Goal: Information Seeking & Learning: Learn about a topic

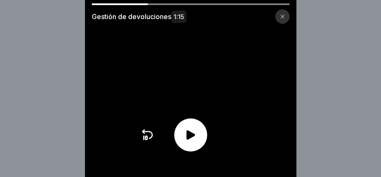
scroll to position [4, 0]
click at [148, 138] on icon at bounding box center [148, 135] width 14 height 14
click at [185, 142] on div at bounding box center [190, 134] width 33 height 33
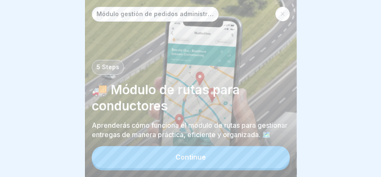
click at [228, 150] on button "Continue" at bounding box center [191, 157] width 198 height 22
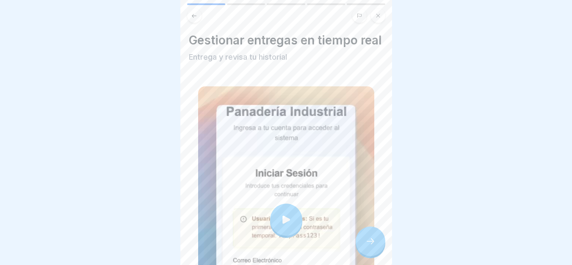
click at [373, 176] on div at bounding box center [371, 242] width 30 height 30
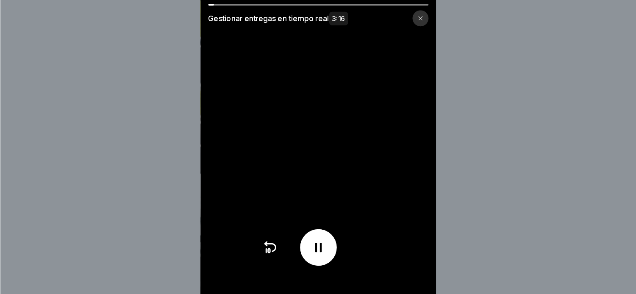
scroll to position [6, 0]
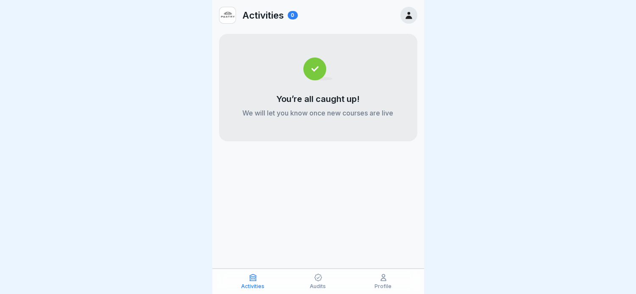
scroll to position [7, 0]
click at [263, 278] on div "Activities" at bounding box center [252, 282] width 61 height 16
click at [310, 283] on div "Audits" at bounding box center [317, 282] width 61 height 16
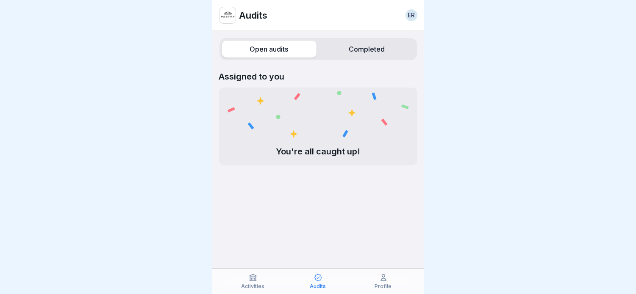
click at [384, 281] on icon at bounding box center [383, 278] width 5 height 6
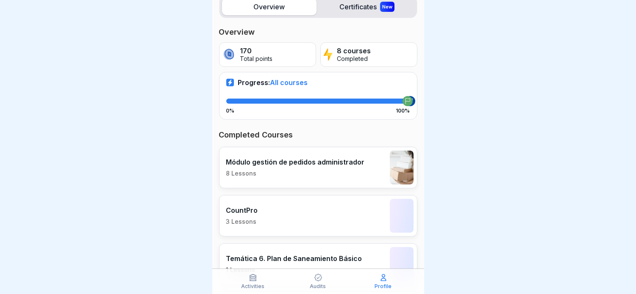
scroll to position [141, 0]
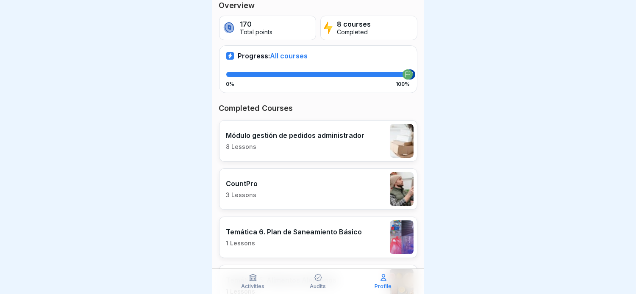
click at [359, 153] on div "Módulo gestión de pedidos administrador 8 Lessons" at bounding box center [318, 140] width 198 height 41
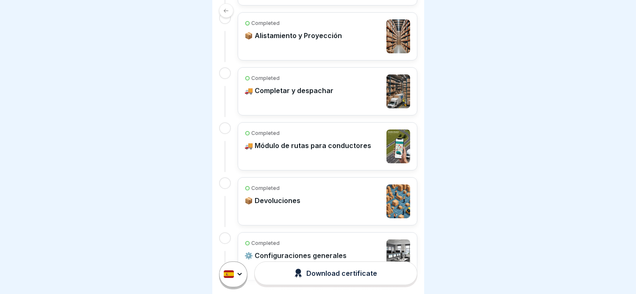
scroll to position [326, 0]
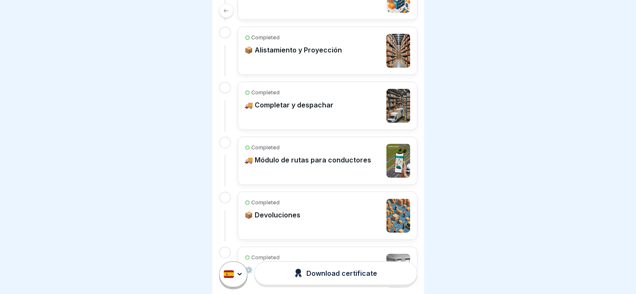
click at [337, 117] on div "Completed 🚚 Completar y despachar" at bounding box center [327, 106] width 165 height 34
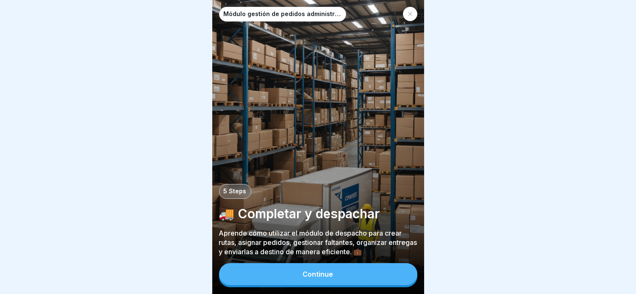
click at [344, 279] on button "Continue" at bounding box center [318, 274] width 198 height 22
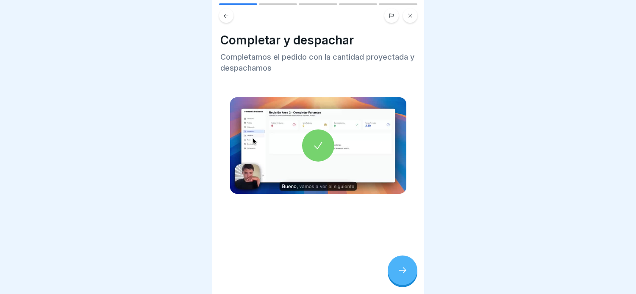
click at [321, 146] on div at bounding box center [318, 146] width 32 height 32
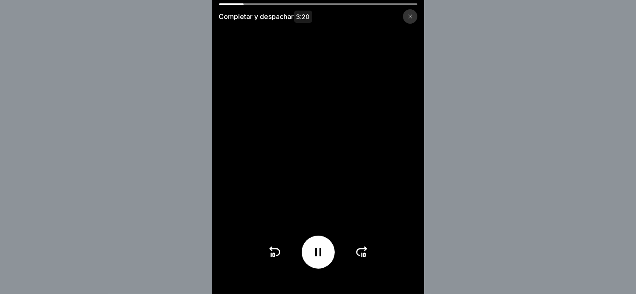
scroll to position [7, 0]
click at [314, 265] on div at bounding box center [317, 252] width 33 height 33
click at [324, 255] on icon at bounding box center [318, 253] width 14 height 14
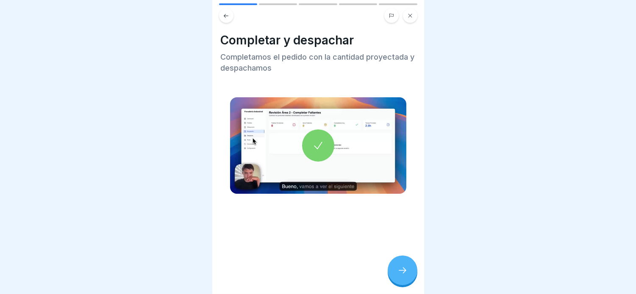
drag, startPoint x: 338, startPoint y: 252, endPoint x: 400, endPoint y: 272, distance: 65.6
click at [400, 272] on icon at bounding box center [402, 270] width 10 height 10
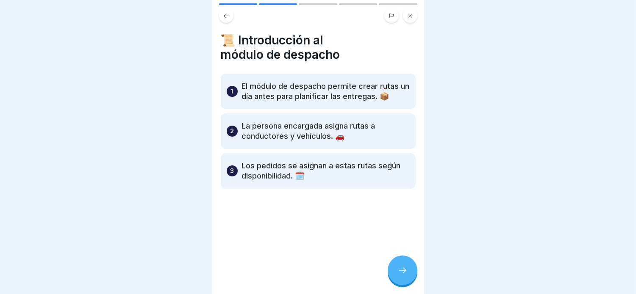
click at [400, 272] on icon at bounding box center [402, 270] width 10 height 10
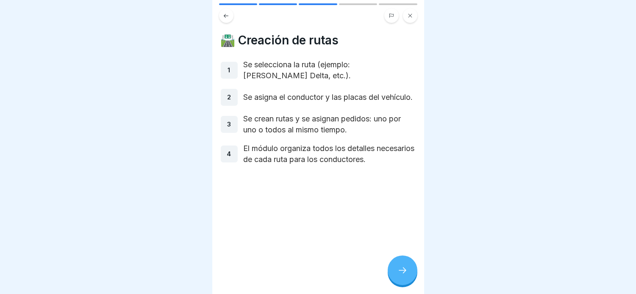
click at [400, 272] on icon at bounding box center [402, 270] width 10 height 10
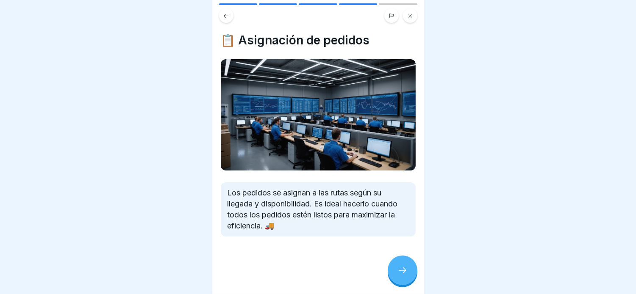
click at [400, 272] on icon at bounding box center [402, 270] width 10 height 10
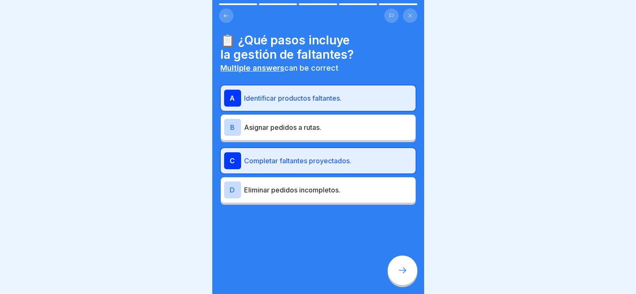
click at [400, 272] on icon at bounding box center [402, 270] width 10 height 10
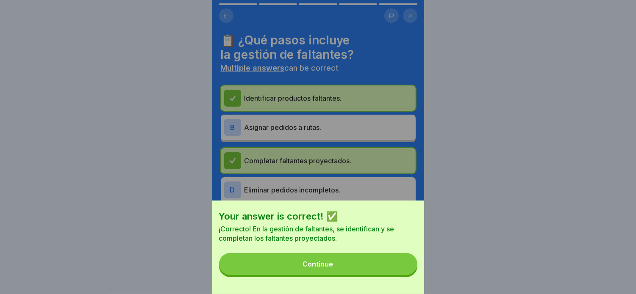
click at [400, 272] on button "Continue" at bounding box center [318, 264] width 198 height 22
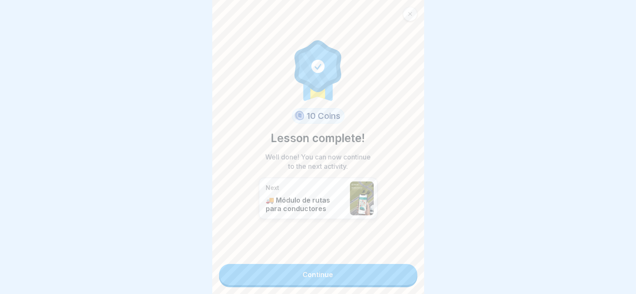
click at [400, 272] on link "Continue" at bounding box center [318, 274] width 198 height 21
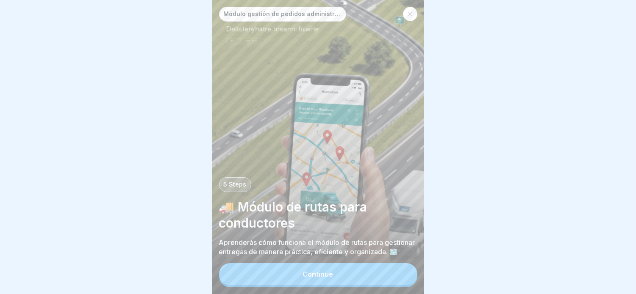
click at [391, 277] on button "Continue" at bounding box center [318, 274] width 198 height 22
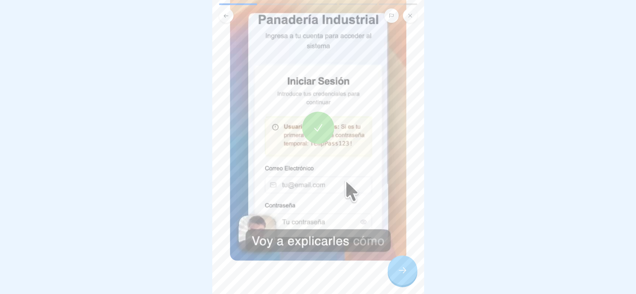
scroll to position [94, 0]
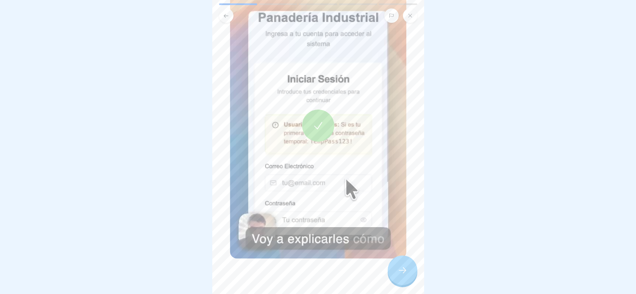
click at [319, 132] on icon at bounding box center [318, 126] width 12 height 12
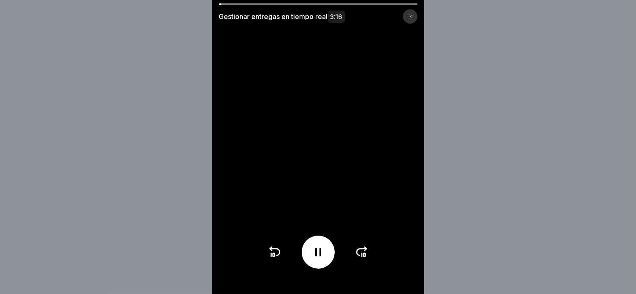
scroll to position [7, 0]
click at [323, 186] on video at bounding box center [318, 147] width 212 height 294
click at [325, 259] on icon at bounding box center [318, 253] width 14 height 14
